Goal: Task Accomplishment & Management: Use online tool/utility

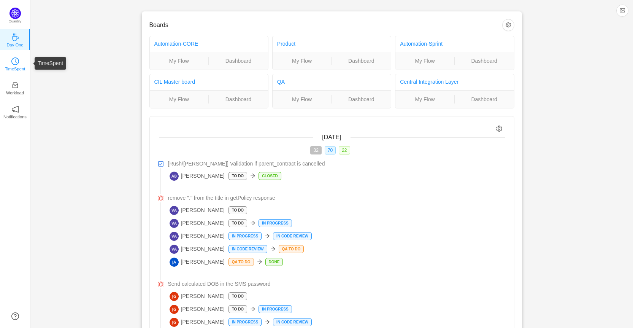
click at [15, 63] on icon "icon: clock-circle" at bounding box center [15, 61] width 8 height 8
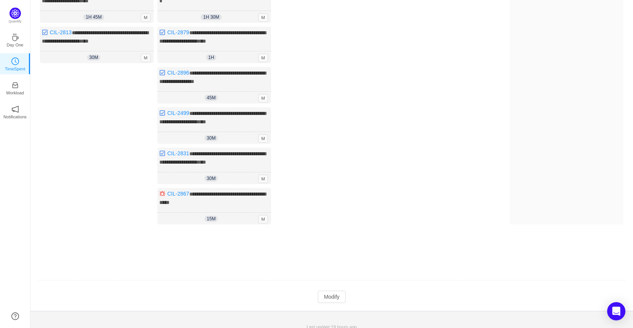
scroll to position [238, 0]
click at [331, 290] on button "Modify" at bounding box center [332, 296] width 28 height 12
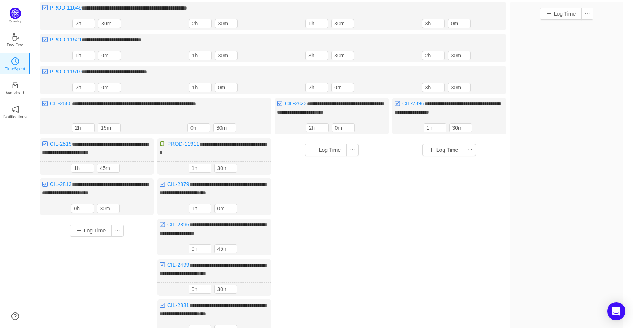
scroll to position [10, 0]
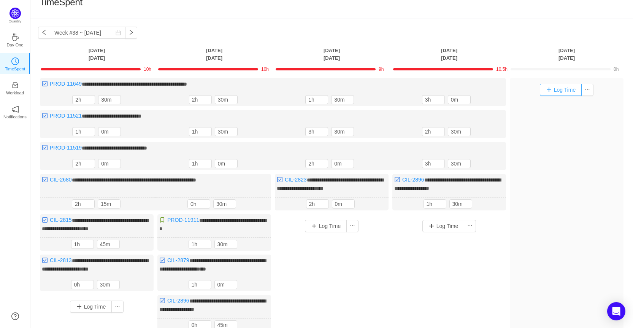
click at [563, 86] on button "Log Time" at bounding box center [561, 90] width 42 height 12
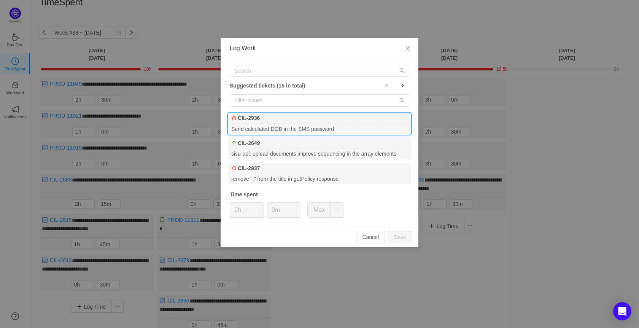
click at [356, 119] on div "CIL-2936" at bounding box center [319, 118] width 183 height 11
type input "1h"
click at [259, 206] on icon "icon: up" at bounding box center [260, 207] width 3 height 3
click at [270, 211] on input "0m" at bounding box center [283, 210] width 33 height 14
type input "30m"
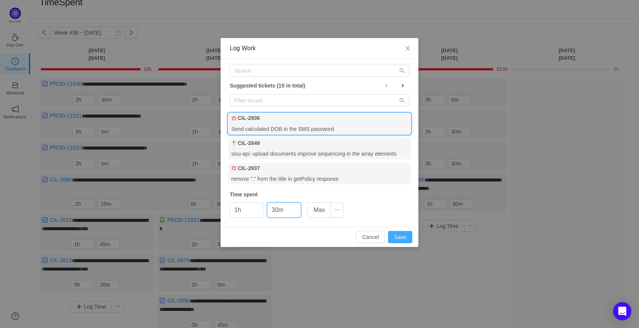
click at [405, 234] on button "Save" at bounding box center [400, 237] width 24 height 12
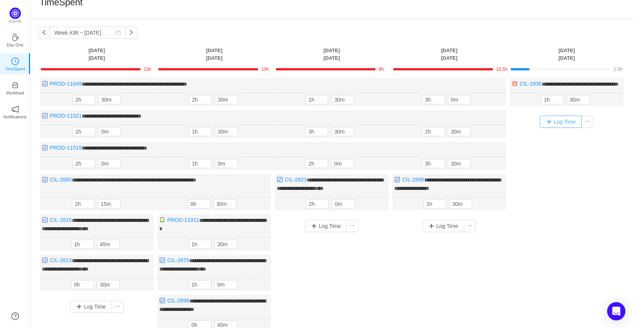
click at [562, 128] on button "Log Time" at bounding box center [561, 122] width 42 height 12
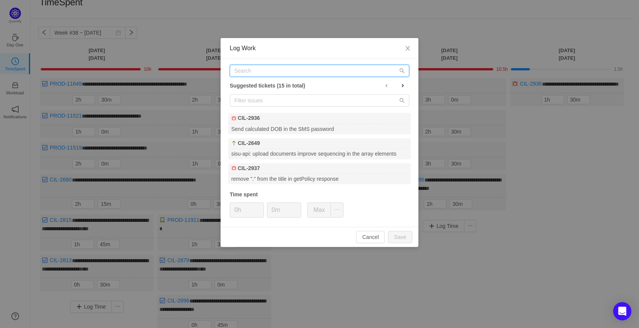
click at [286, 73] on input "text" at bounding box center [319, 71] width 179 height 12
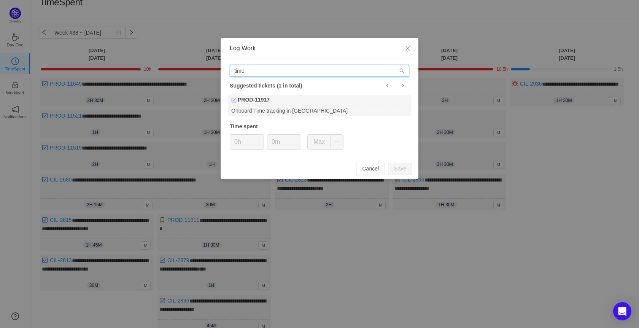
drag, startPoint x: 294, startPoint y: 69, endPoint x: 230, endPoint y: 70, distance: 63.5
click at [230, 70] on input "time" at bounding box center [319, 71] width 179 height 12
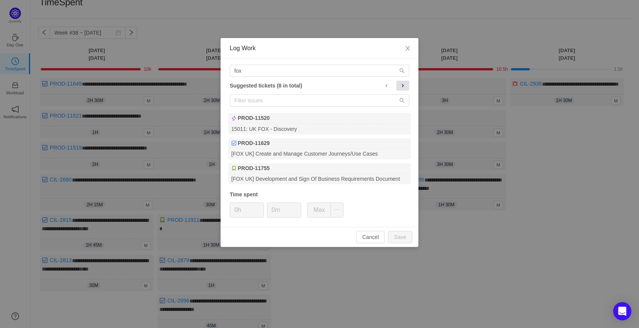
click at [402, 84] on span at bounding box center [403, 86] width 6 height 6
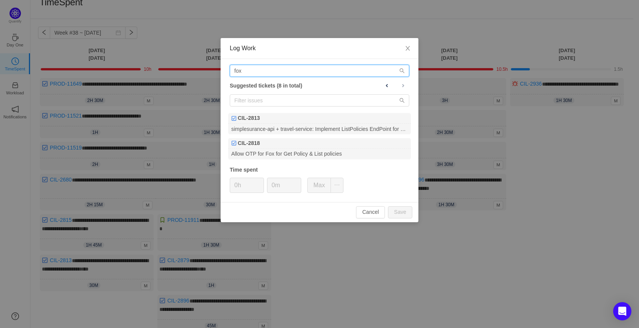
drag, startPoint x: 256, startPoint y: 70, endPoint x: 199, endPoint y: 71, distance: 56.3
click at [199, 71] on div "Log Work fox Suggested tickets (8 in total) CIL-2813 simplesurance-api + travel…" at bounding box center [319, 164] width 639 height 328
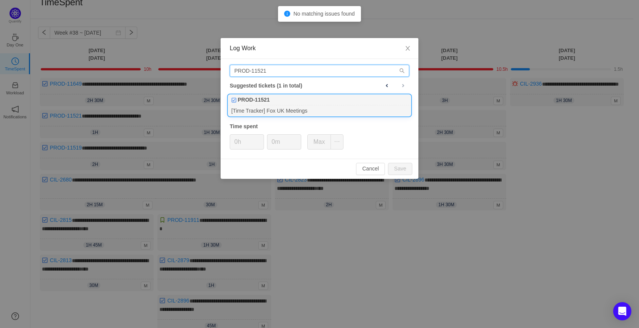
type input "PROD-11521"
click at [292, 115] on div "[Time Tracker] Fox UK Meetings" at bounding box center [319, 110] width 183 height 10
click at [260, 137] on span "Increase Value" at bounding box center [260, 139] width 8 height 9
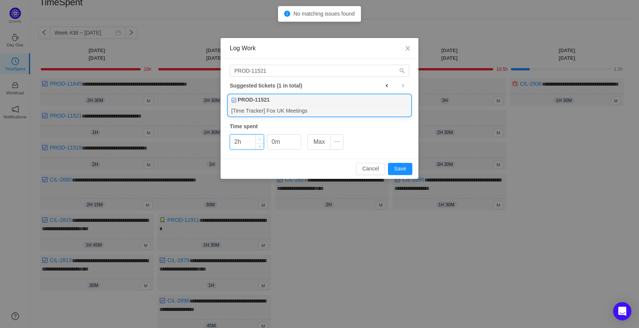
click at [260, 137] on span "Increase Value" at bounding box center [260, 139] width 8 height 9
click at [393, 169] on button "Save" at bounding box center [400, 169] width 24 height 12
type input "0h"
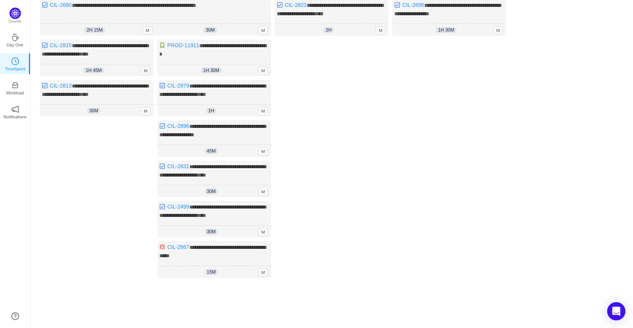
scroll to position [246, 0]
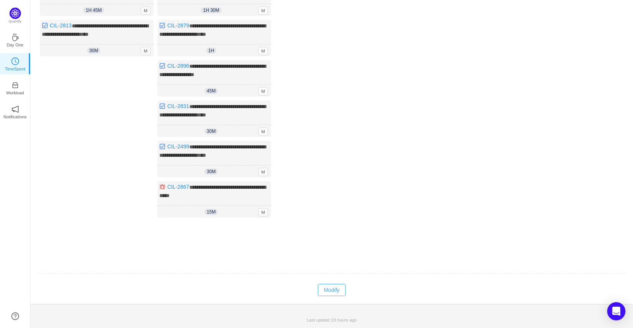
click at [335, 287] on button "Modify" at bounding box center [332, 290] width 28 height 12
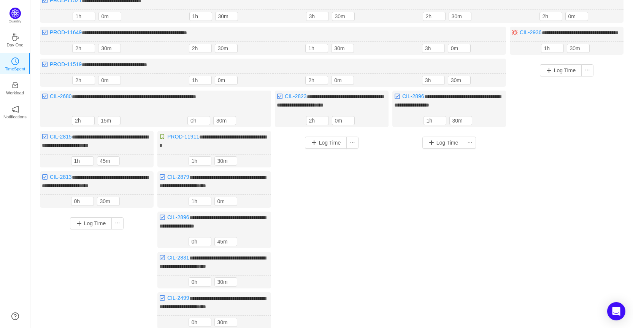
scroll to position [56, 0]
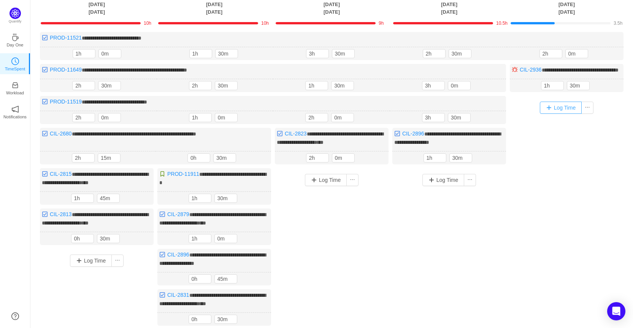
click at [567, 114] on button "Log Time" at bounding box center [561, 108] width 42 height 12
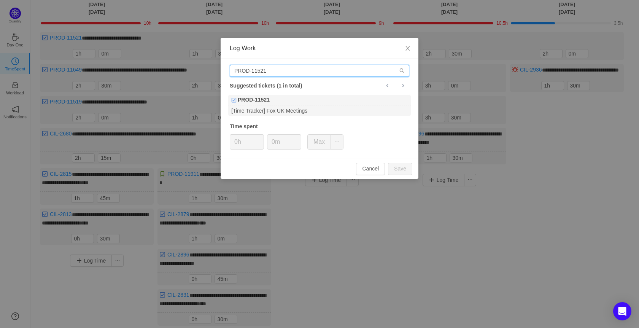
click at [278, 72] on input "PROD-11521" at bounding box center [319, 71] width 179 height 12
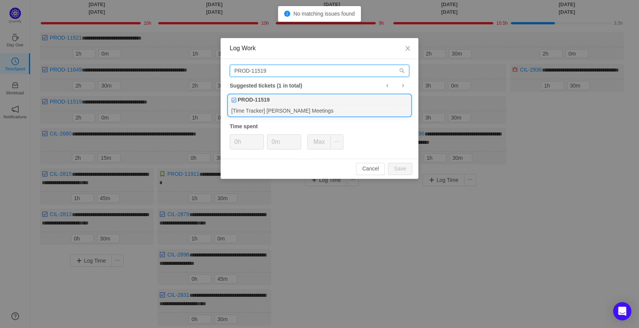
type input "PROD-11519"
click at [292, 102] on div "PROD-11519" at bounding box center [319, 100] width 183 height 11
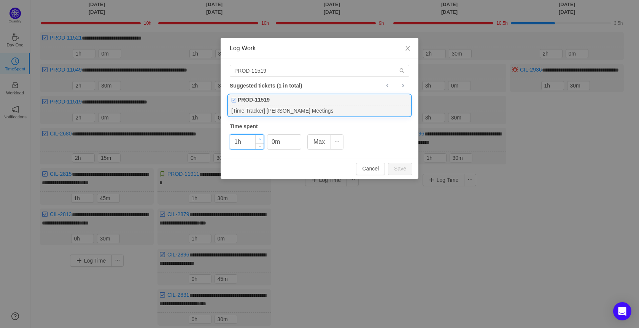
click at [259, 138] on icon "icon: up" at bounding box center [260, 139] width 3 height 3
click at [402, 169] on button "Save" at bounding box center [400, 169] width 24 height 12
type input "0h"
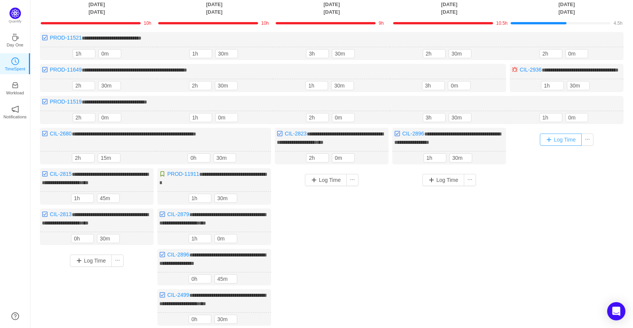
click at [556, 146] on button "Log Time" at bounding box center [561, 139] width 42 height 12
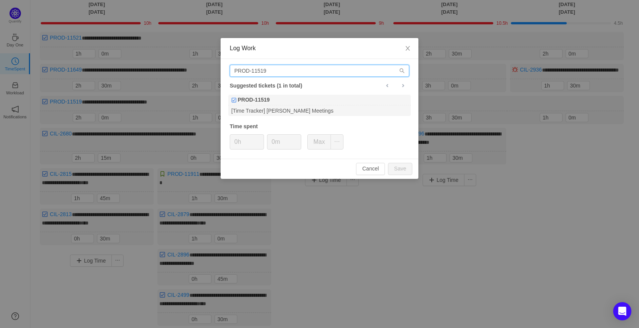
drag, startPoint x: 270, startPoint y: 73, endPoint x: 183, endPoint y: 66, distance: 87.8
click at [183, 66] on div "Log Work PROD-11519 Suggested tickets (1 in total) PROD-11519 [Time Tracker] [P…" at bounding box center [319, 164] width 639 height 328
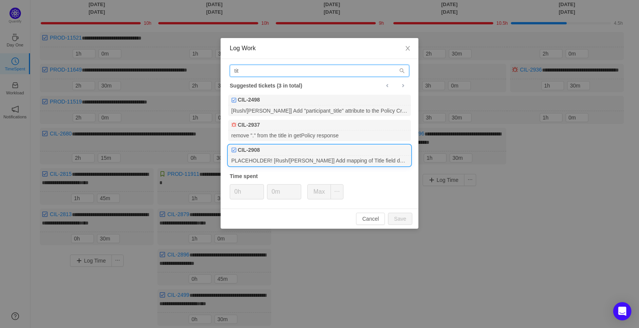
type input "tit"
click at [318, 162] on div "PLACEHOLDER! [Rush/[PERSON_NAME]] Add mapping of Title field during the Policy …" at bounding box center [319, 161] width 183 height 10
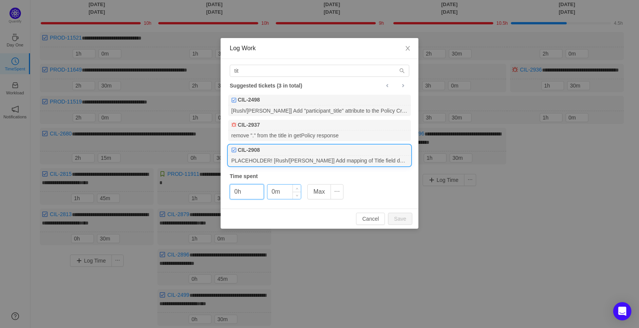
click at [272, 191] on input "0m" at bounding box center [283, 191] width 33 height 14
click at [406, 221] on button "Save" at bounding box center [400, 219] width 24 height 12
type input "0m"
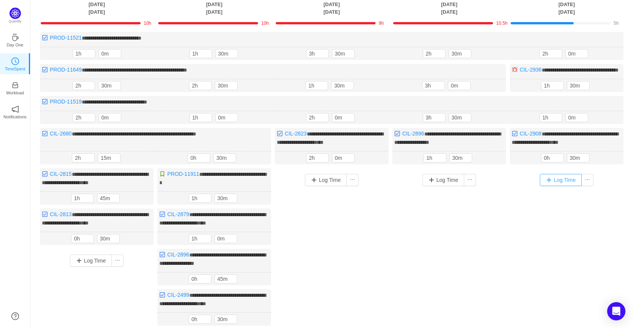
click at [559, 186] on button "Log Time" at bounding box center [561, 180] width 42 height 12
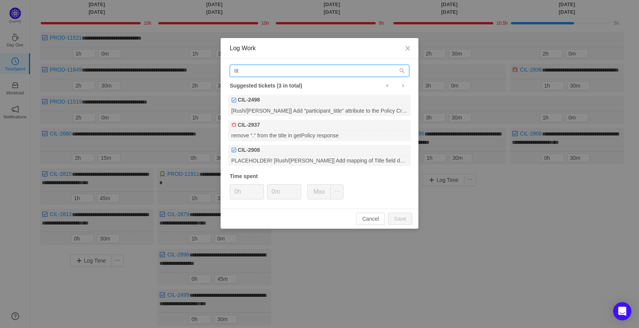
drag, startPoint x: 300, startPoint y: 69, endPoint x: 108, endPoint y: 73, distance: 192.1
click at [108, 73] on div "Log Work tit Suggested tickets (3 in total) CIL-2498 [Rush/[PERSON_NAME]] Add "…" at bounding box center [319, 164] width 639 height 328
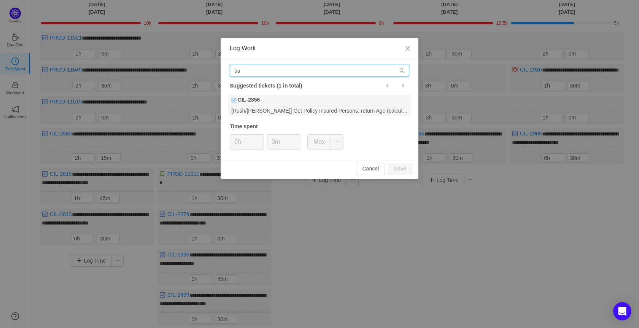
type input "b"
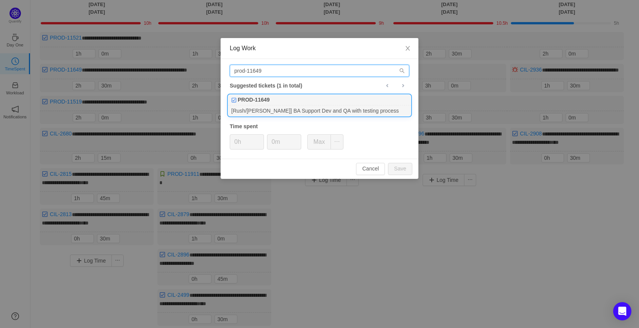
type input "prod-11649"
click at [289, 111] on div "[Rush/[PERSON_NAME]] BA Support Dev and QA with testing process" at bounding box center [319, 110] width 183 height 10
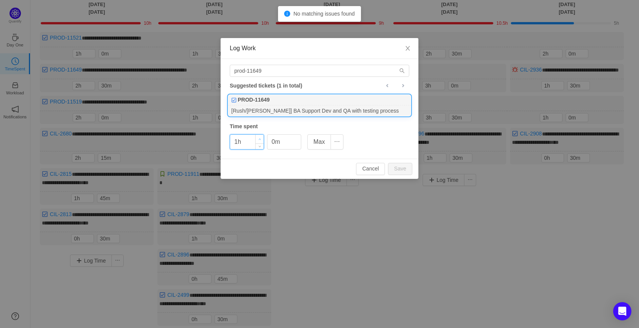
click at [257, 137] on span "Increase Value" at bounding box center [260, 139] width 8 height 9
type input "4h"
click at [257, 137] on span "Increase Value" at bounding box center [260, 139] width 8 height 9
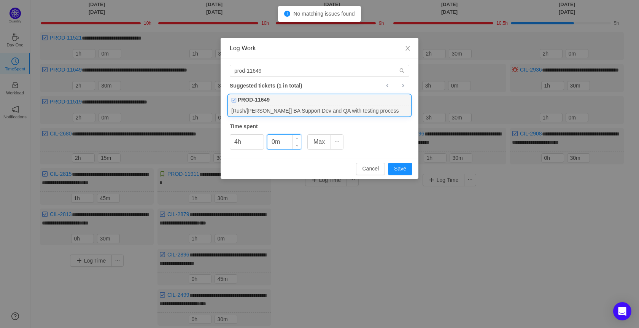
click at [274, 144] on input "0m" at bounding box center [283, 142] width 33 height 14
click at [271, 145] on input "0m" at bounding box center [283, 142] width 33 height 14
type input "30m"
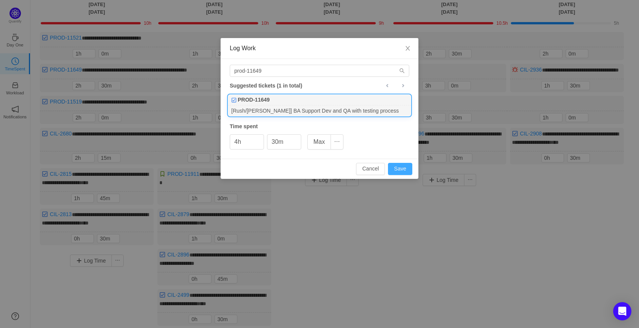
click at [402, 167] on button "Save" at bounding box center [400, 169] width 24 height 12
type input "0h"
type input "0m"
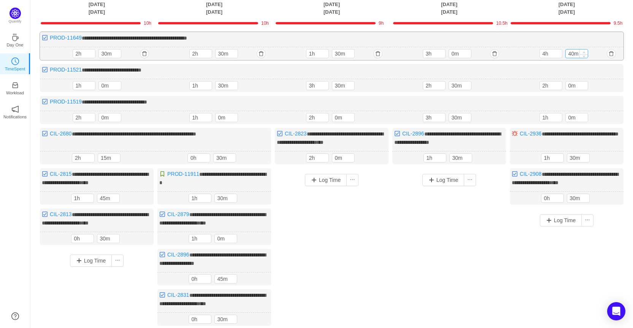
click at [584, 50] on span "Increase Value" at bounding box center [584, 51] width 8 height 5
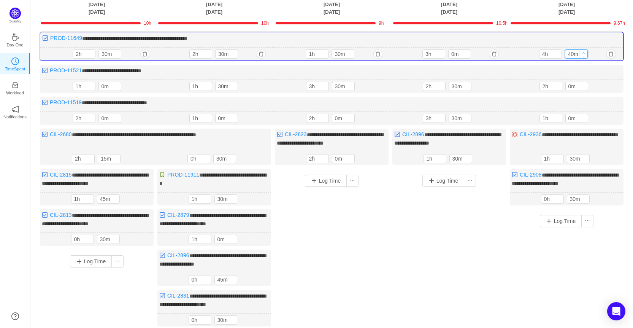
type input "50m"
click at [585, 52] on icon "icon: up" at bounding box center [583, 52] width 3 height 3
type input "5h"
type input "0m"
click at [585, 52] on icon "icon: up" at bounding box center [583, 52] width 3 height 3
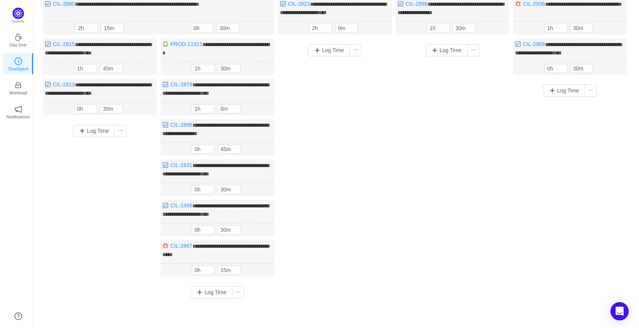
scroll to position [238, 0]
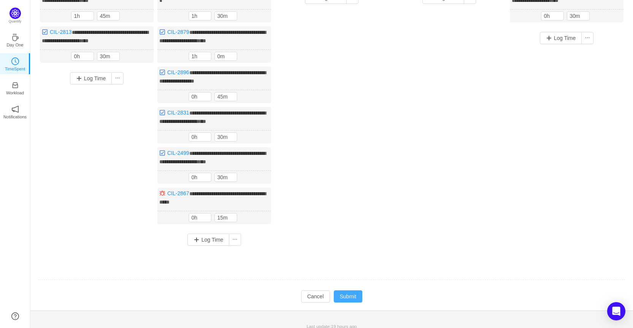
click at [350, 294] on button "Submit" at bounding box center [348, 296] width 29 height 12
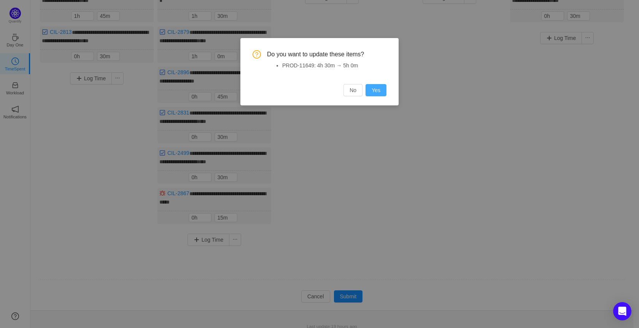
click at [378, 86] on button "Yes" at bounding box center [375, 90] width 21 height 12
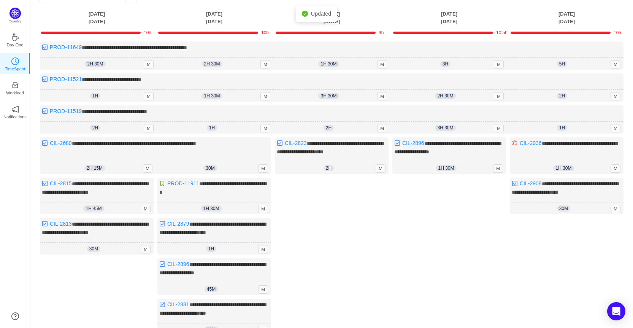
scroll to position [0, 0]
